Goal: Task Accomplishment & Management: Use online tool/utility

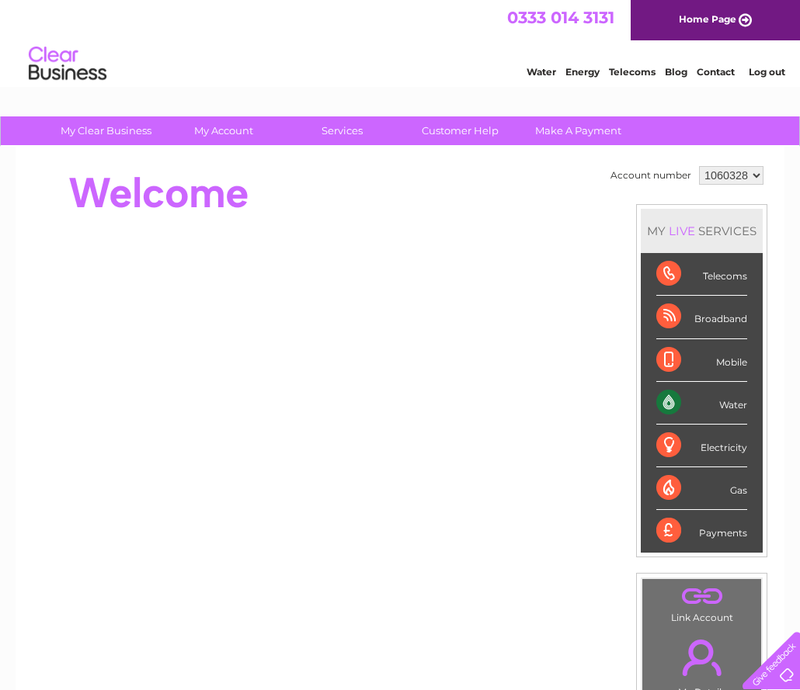
click at [737, 408] on div "Water" at bounding box center [701, 403] width 91 height 43
click at [723, 403] on div "Water" at bounding box center [701, 403] width 91 height 43
click at [755, 179] on select "1060328" at bounding box center [731, 175] width 64 height 19
click at [699, 166] on select "1060328" at bounding box center [731, 175] width 64 height 19
click at [736, 403] on div "Water" at bounding box center [701, 403] width 91 height 43
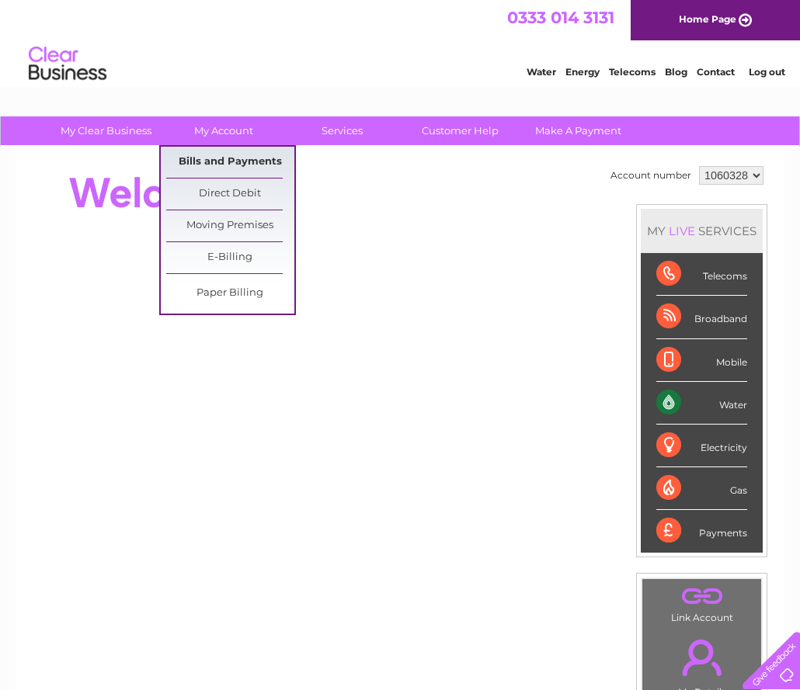
click at [247, 156] on link "Bills and Payments" at bounding box center [230, 162] width 128 height 31
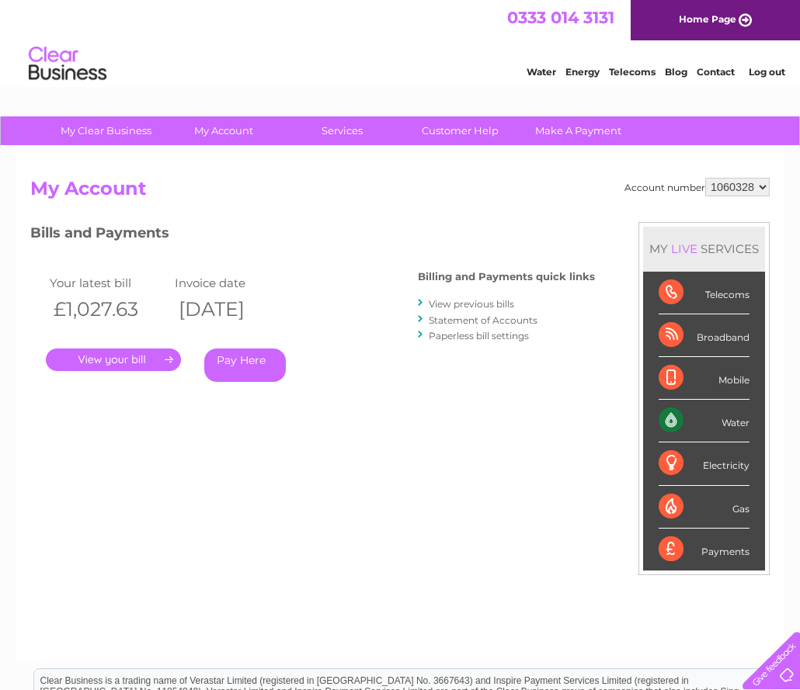
click at [495, 305] on link "View previous bills" at bounding box center [471, 304] width 85 height 12
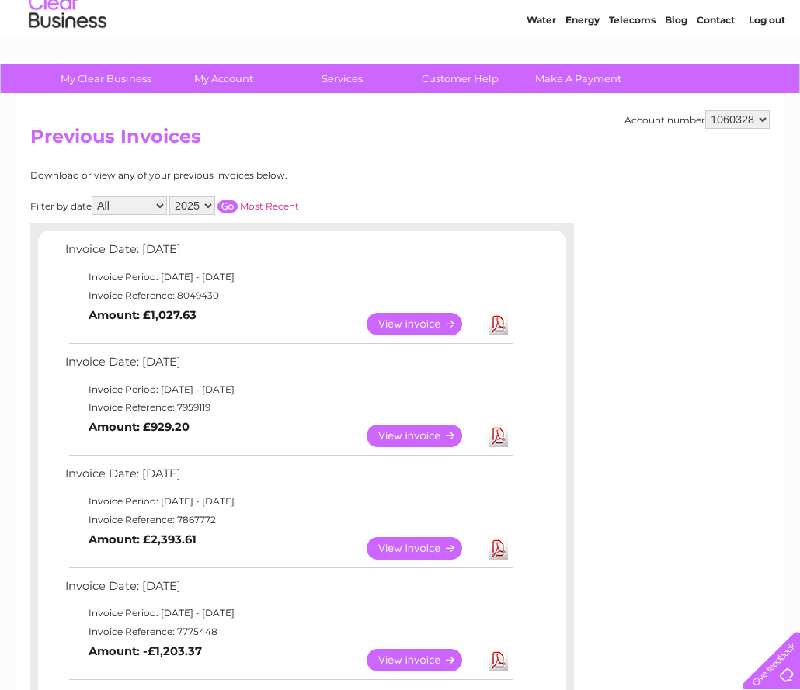
scroll to position [78, 0]
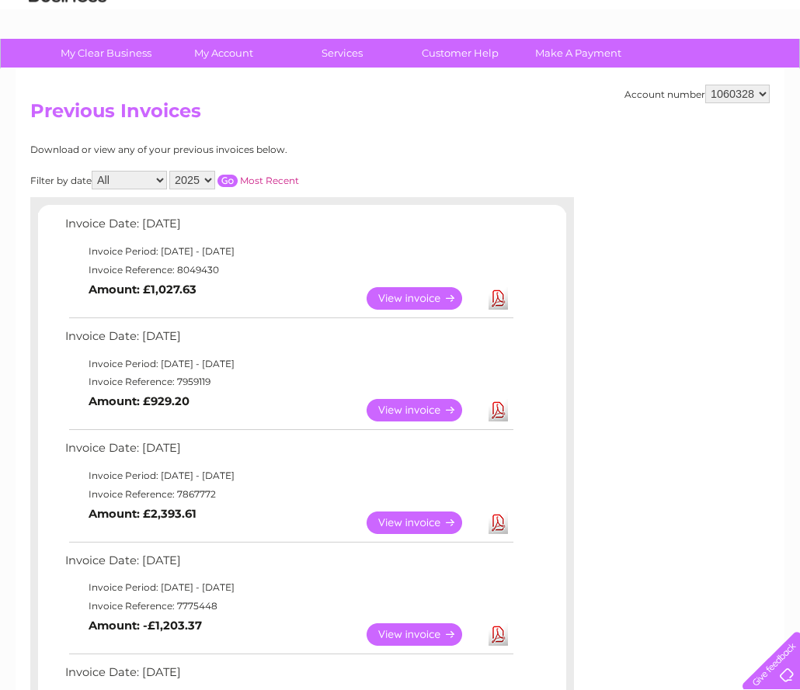
click at [497, 408] on link "Download" at bounding box center [497, 410] width 19 height 23
click at [495, 523] on link "Download" at bounding box center [497, 523] width 19 height 23
click at [494, 521] on link "Download" at bounding box center [497, 523] width 19 height 23
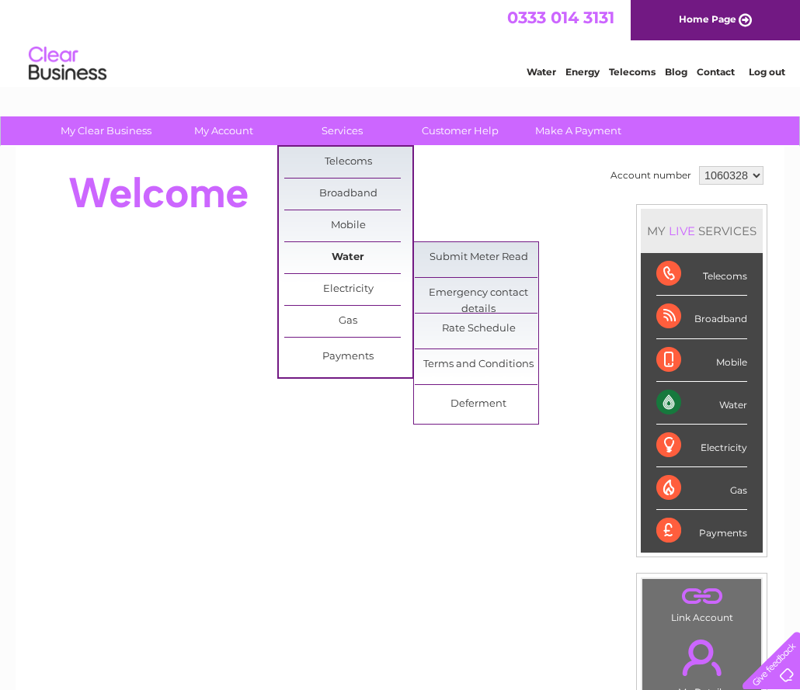
click at [357, 252] on link "Water" at bounding box center [348, 257] width 128 height 31
click at [460, 254] on link "Submit Meter Read" at bounding box center [479, 257] width 128 height 31
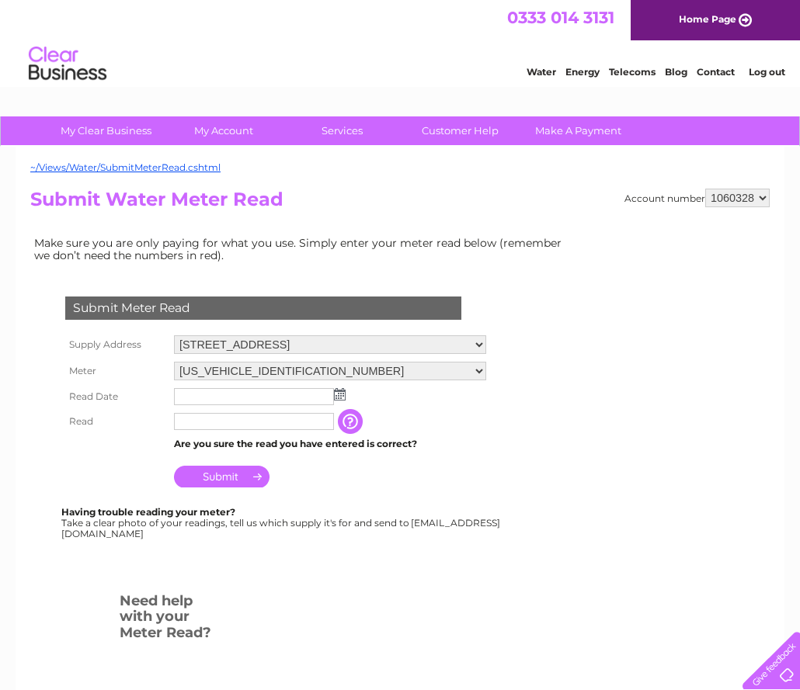
click at [339, 394] on img at bounding box center [340, 394] width 12 height 12
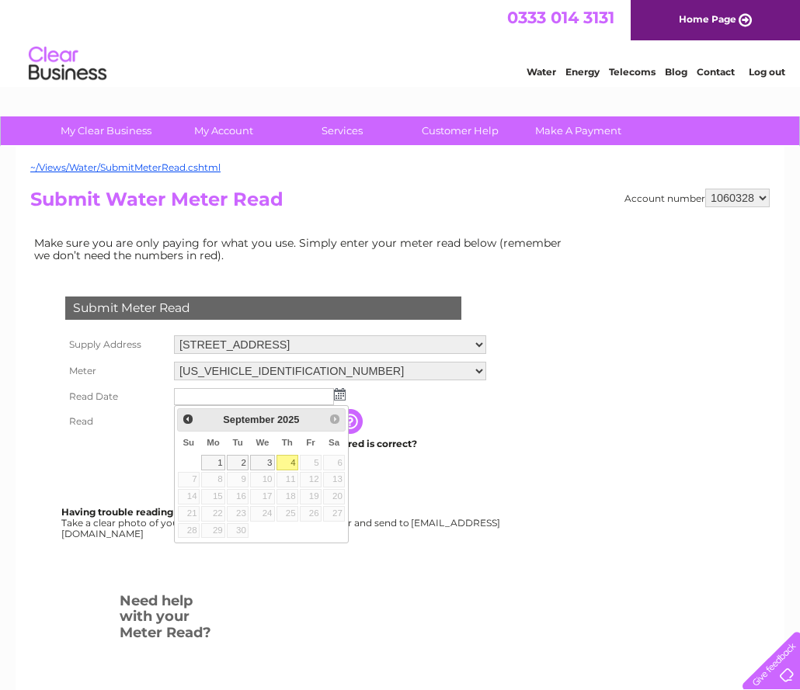
click at [290, 465] on link "4" at bounding box center [287, 463] width 22 height 16
type input "[DATE]"
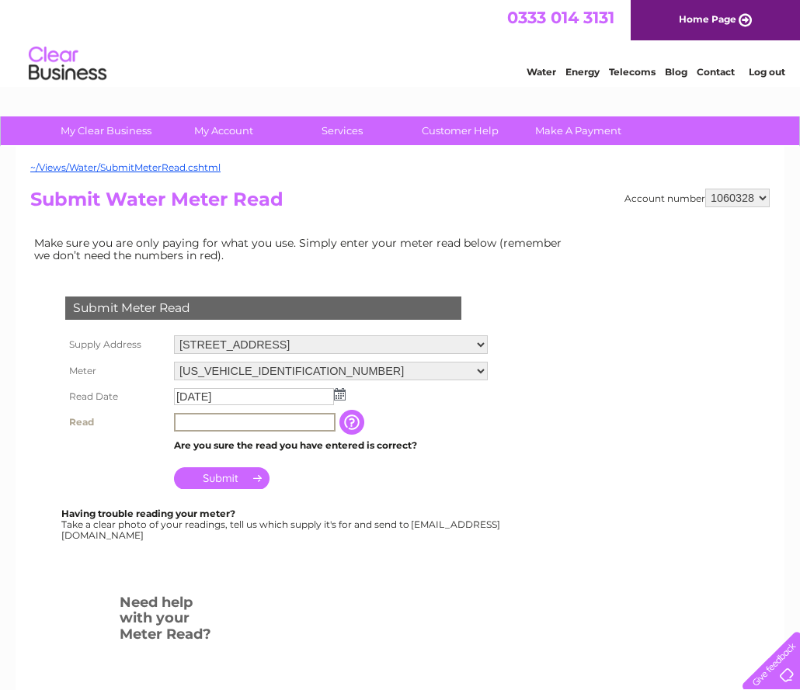
click at [301, 422] on input "text" at bounding box center [255, 422] width 162 height 19
type input "13232"
click at [239, 483] on input "Submit" at bounding box center [222, 478] width 96 height 22
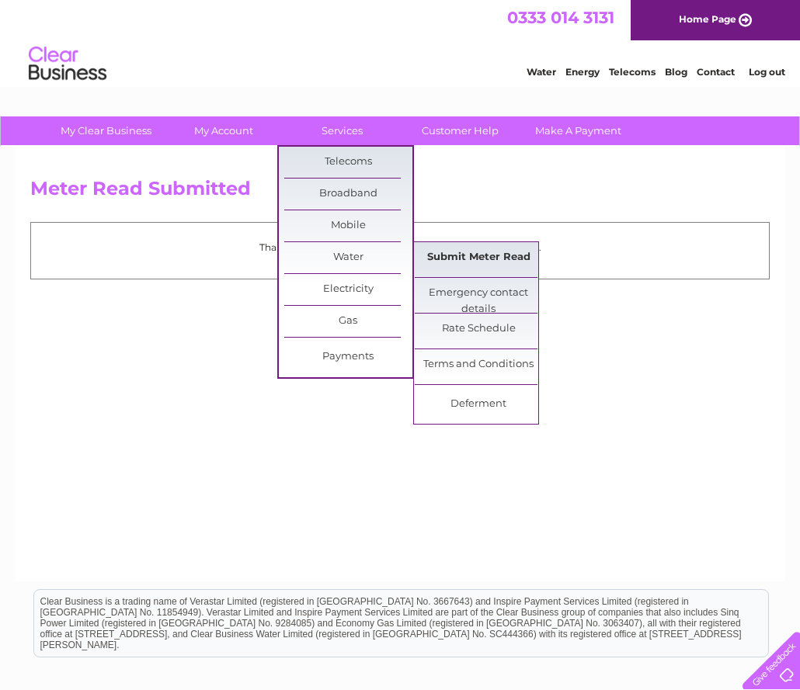
click at [443, 259] on link "Submit Meter Read" at bounding box center [479, 257] width 128 height 31
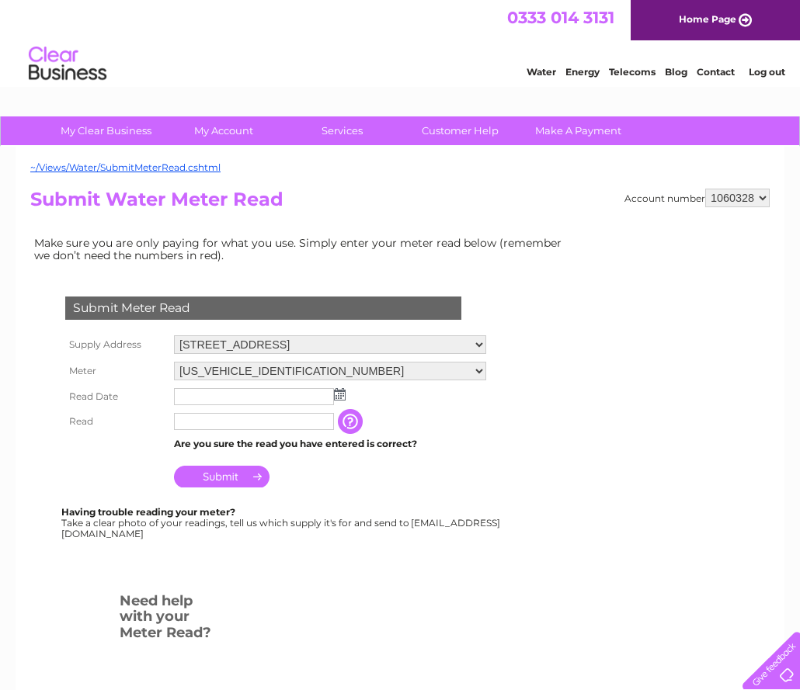
click at [481, 344] on select "[STREET_ADDRESS][PERSON_NAME]" at bounding box center [330, 344] width 312 height 19
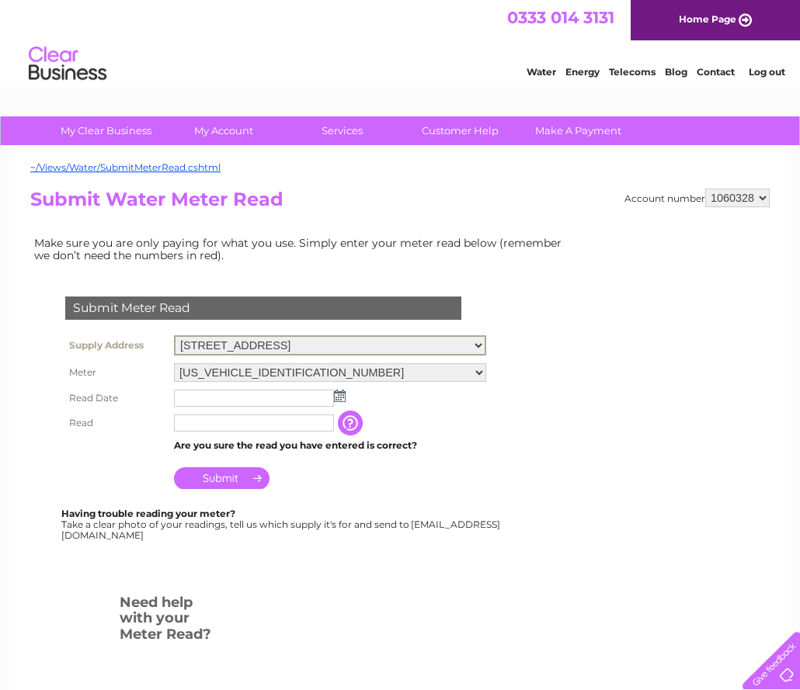
select select "551793"
click at [174, 335] on select "[STREET_ADDRESS][PERSON_NAME]" at bounding box center [330, 345] width 312 height 20
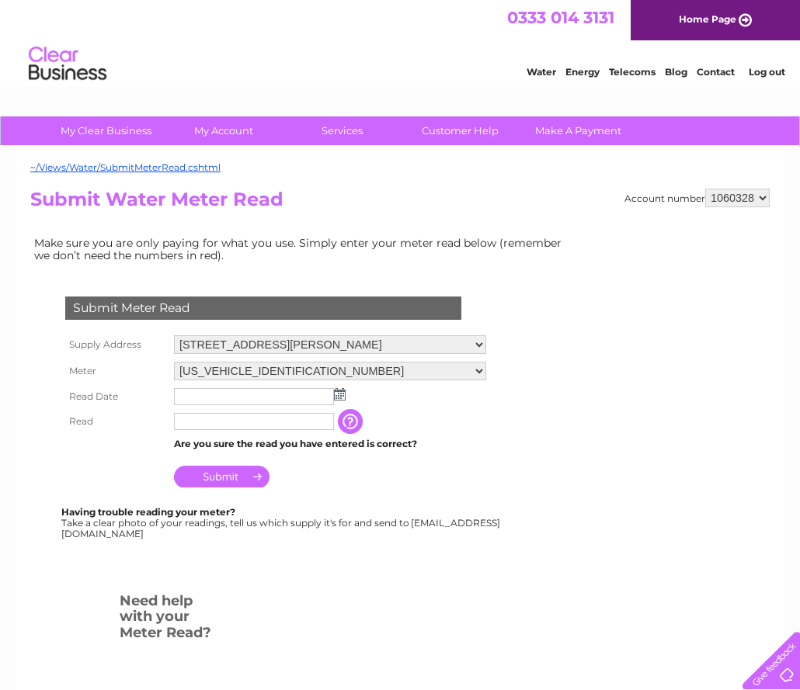
click at [339, 398] on img at bounding box center [340, 394] width 12 height 12
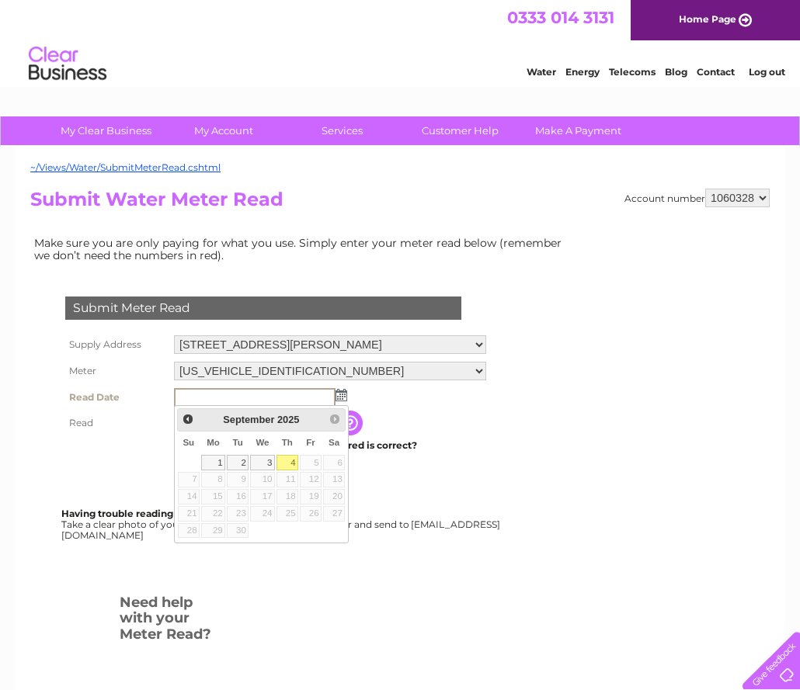
click at [296, 458] on link "4" at bounding box center [287, 463] width 22 height 16
type input "[DATE]"
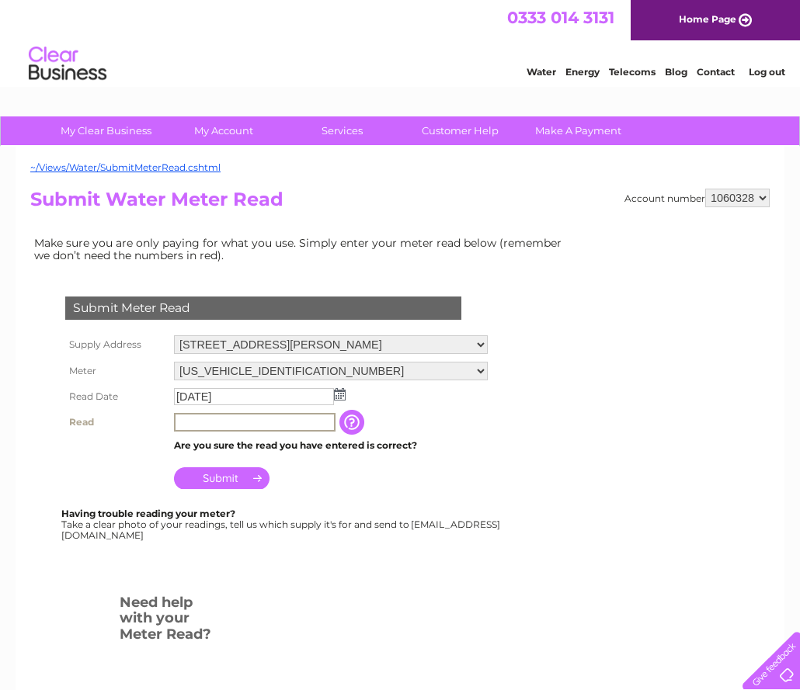
click at [278, 426] on input "text" at bounding box center [255, 422] width 162 height 19
type input "11916"
click at [237, 482] on input "Submit" at bounding box center [222, 478] width 96 height 22
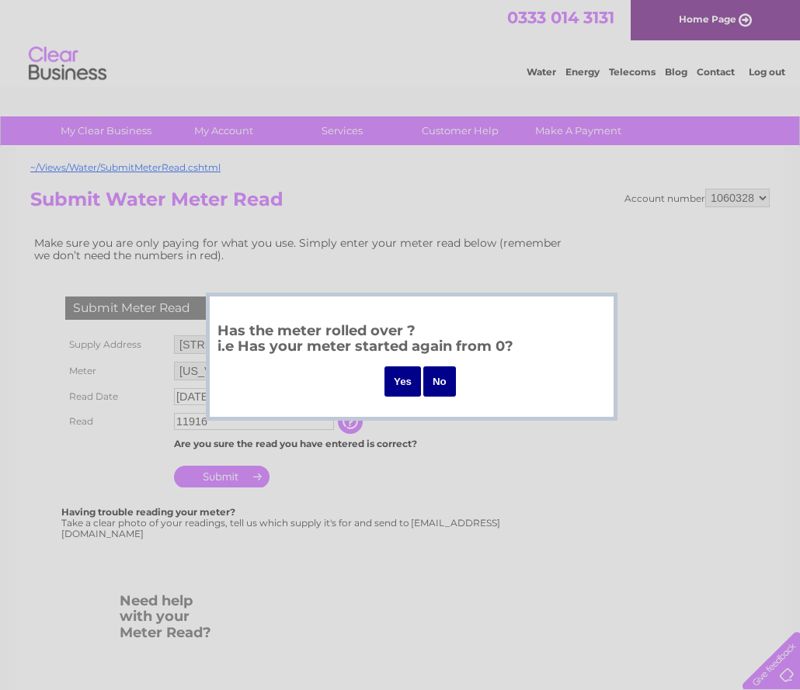
click at [440, 377] on input "No" at bounding box center [439, 382] width 33 height 30
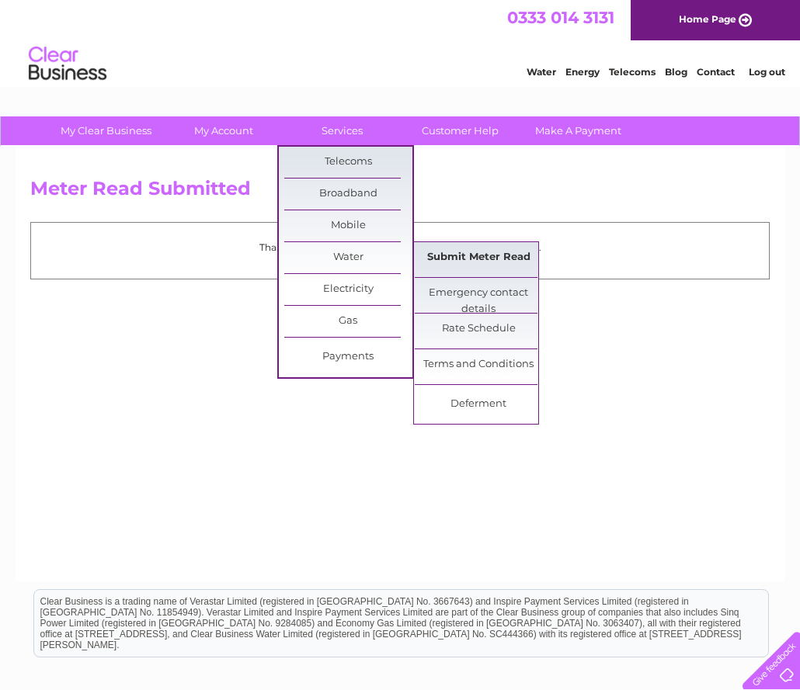
click at [485, 252] on link "Submit Meter Read" at bounding box center [479, 257] width 128 height 31
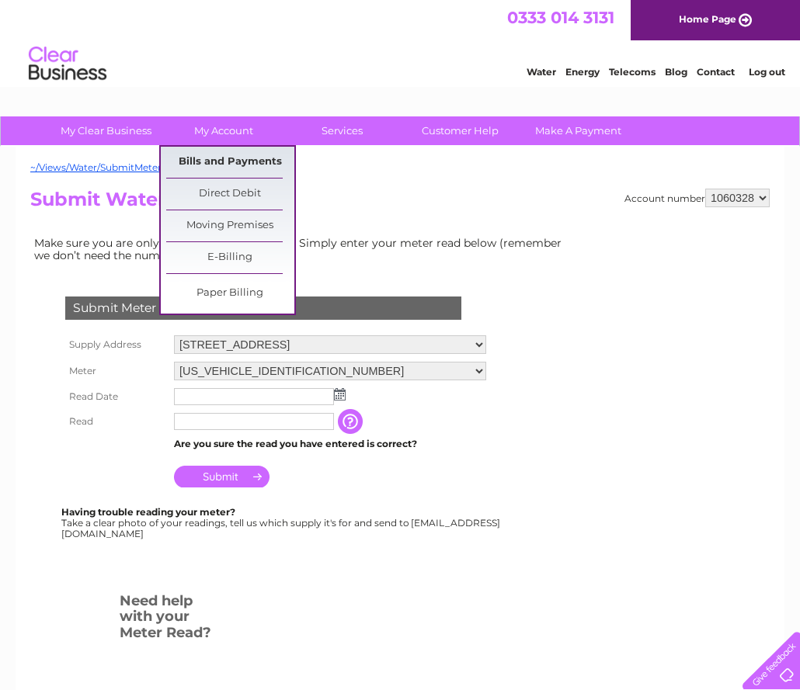
click at [232, 164] on link "Bills and Payments" at bounding box center [230, 162] width 128 height 31
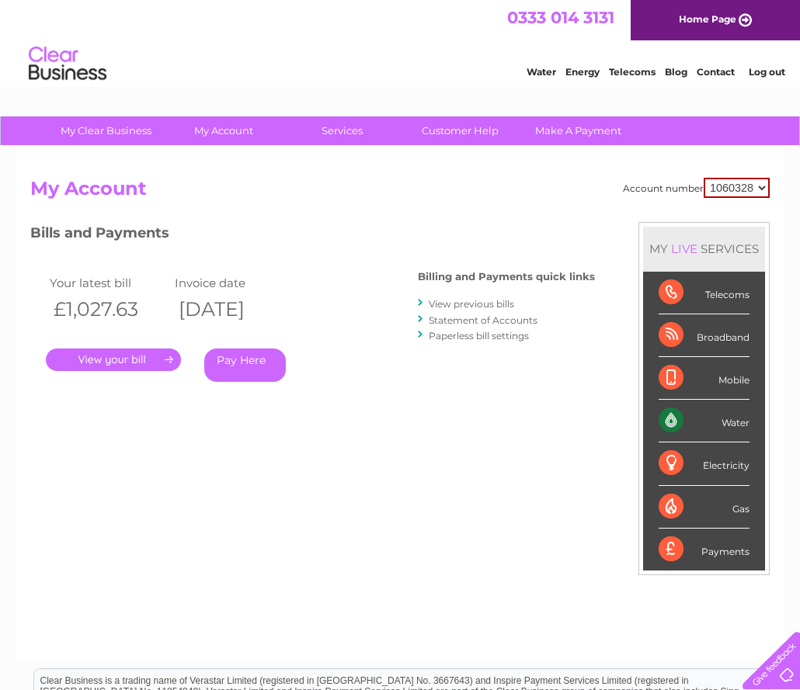
click at [105, 361] on link "." at bounding box center [113, 360] width 135 height 23
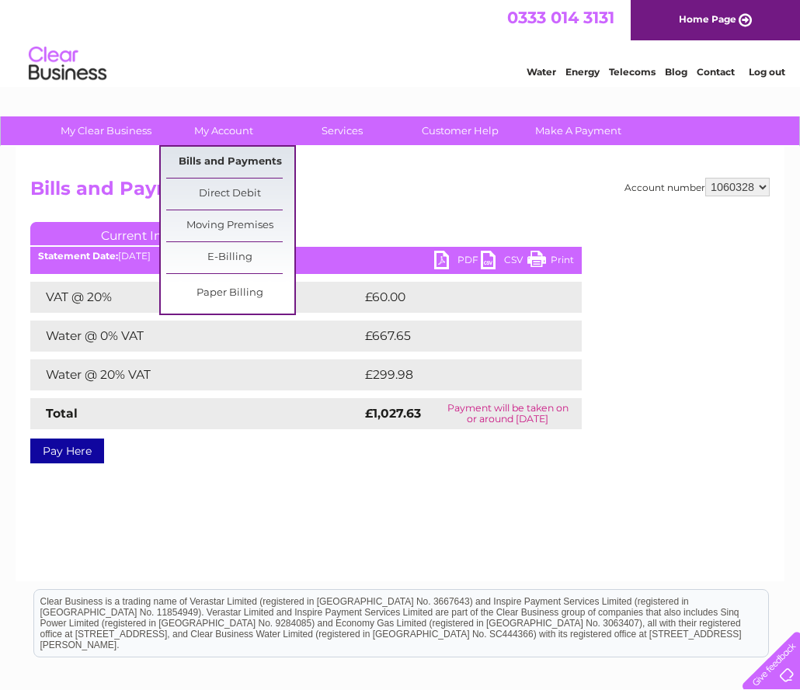
click at [231, 160] on link "Bills and Payments" at bounding box center [230, 162] width 128 height 31
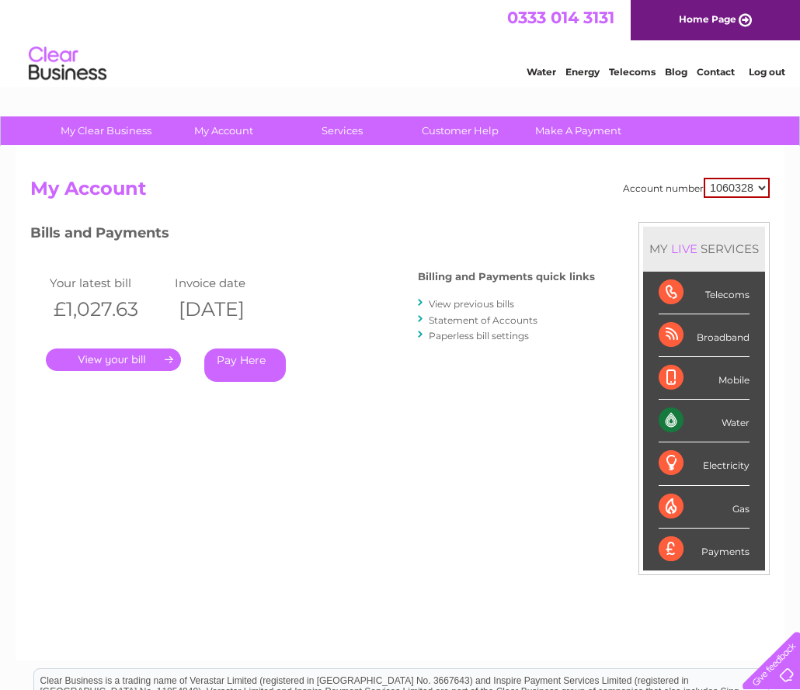
click at [154, 356] on link "." at bounding box center [113, 360] width 135 height 23
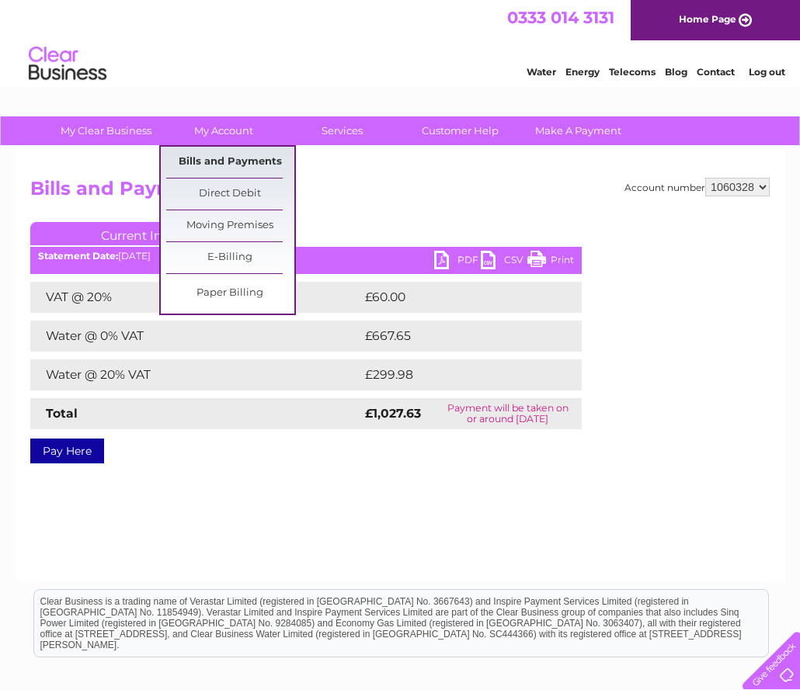
click at [254, 157] on link "Bills and Payments" at bounding box center [230, 162] width 128 height 31
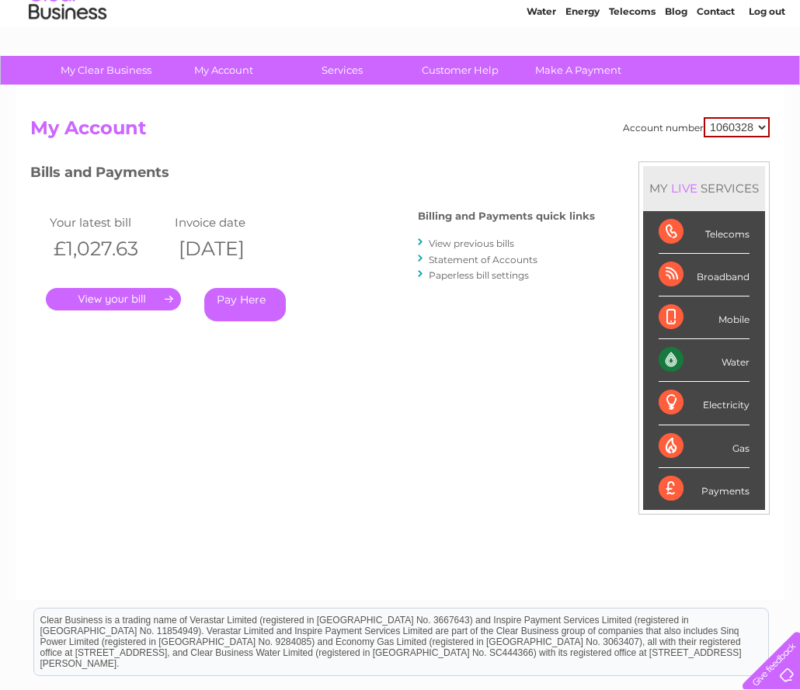
scroll to position [78, 0]
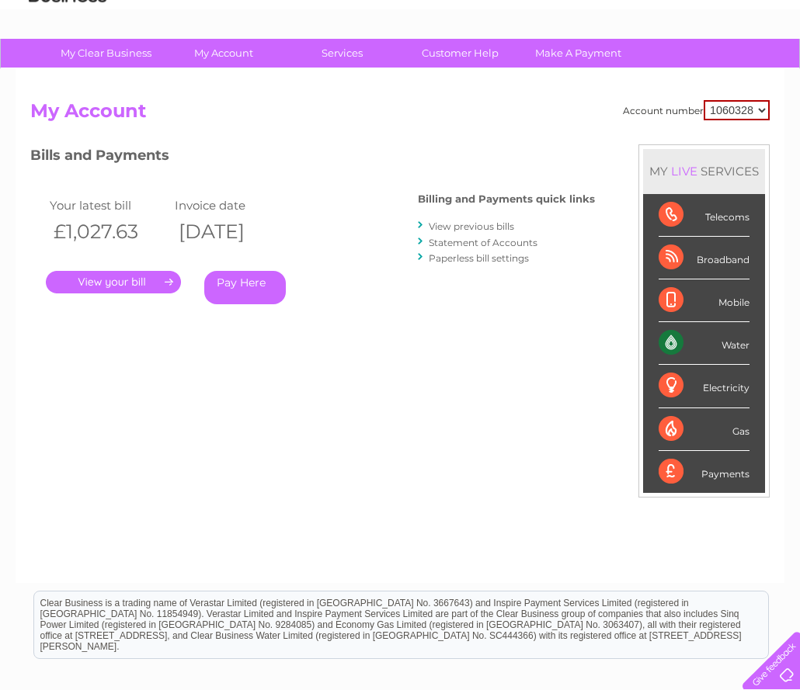
click at [485, 227] on link "View previous bills" at bounding box center [471, 227] width 85 height 12
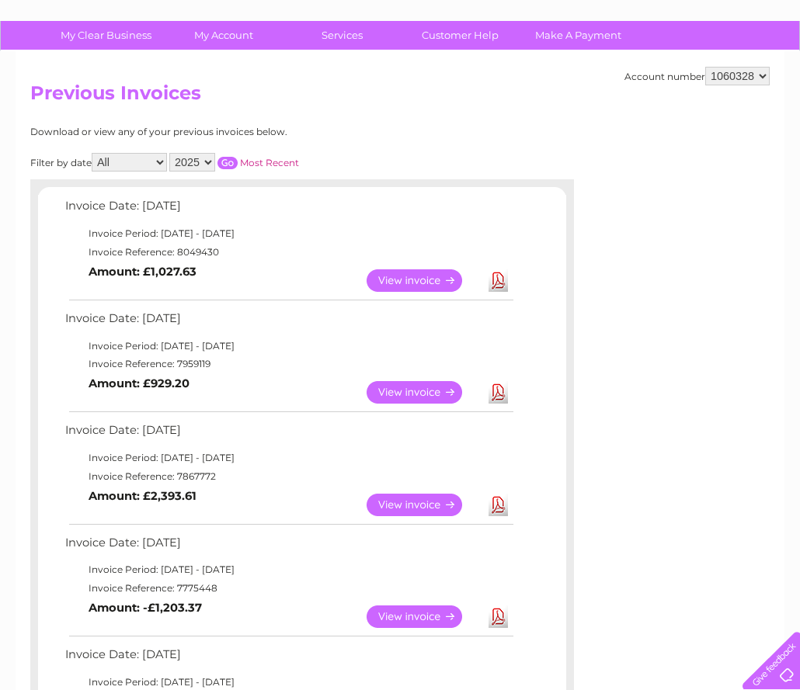
scroll to position [233, 0]
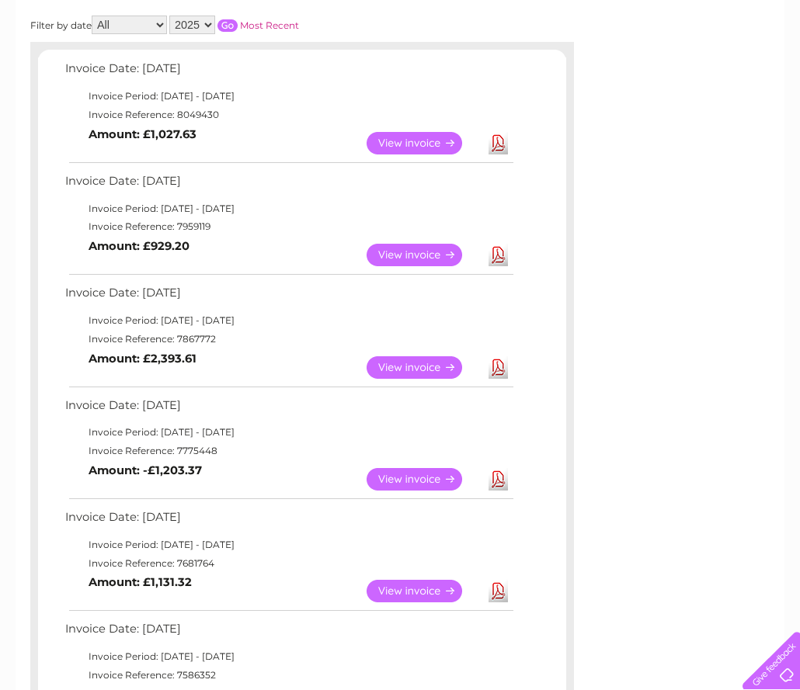
click at [426, 367] on link "View" at bounding box center [424, 367] width 114 height 23
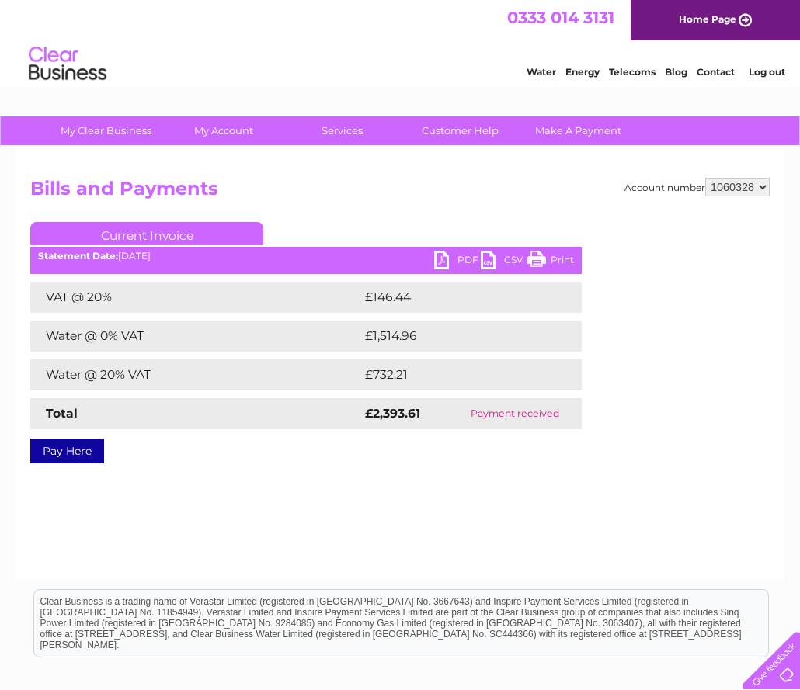
click at [439, 262] on link "PDF" at bounding box center [457, 262] width 47 height 23
click at [438, 260] on link "PDF" at bounding box center [457, 262] width 47 height 23
